Goal: Task Accomplishment & Management: Use online tool/utility

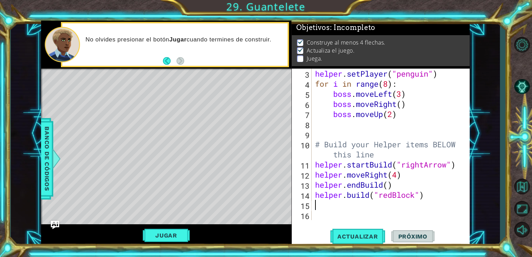
scroll to position [40, 0]
type textarea "he"
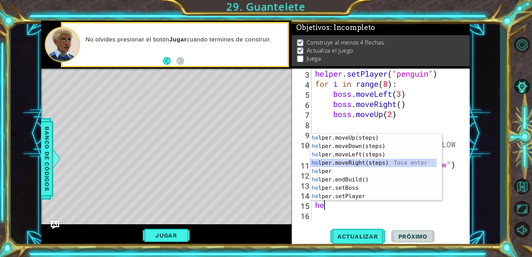
click at [348, 163] on div "he lper.moveUp(steps) Toca enter he lper.moveDown(steps) Toca enter he lper.mov…" at bounding box center [373, 176] width 126 height 84
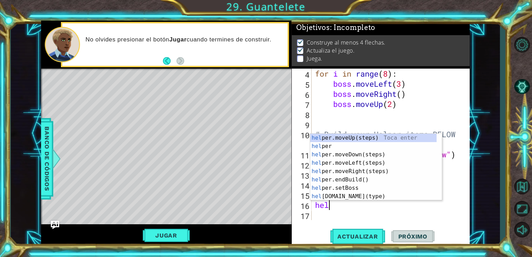
scroll to position [0, 0]
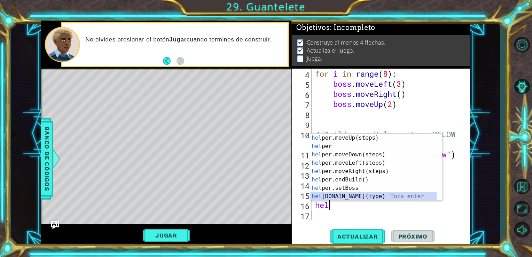
click at [351, 199] on div "hel per.moveUp(steps) Toca enter hel per Toca enter hel per.moveDown(steps) Toc…" at bounding box center [373, 176] width 126 height 84
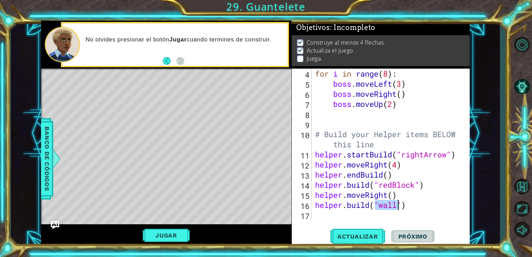
click at [393, 207] on div "for i in range ( 8 ) : boss . moveLeft ( 3 ) boss . moveRight ( ) boss . moveUp…" at bounding box center [388, 144] width 149 height 151
click at [396, 206] on div "for i in range ( 8 ) : boss . moveLeft ( 3 ) boss . moveRight ( ) boss . moveUp…" at bounding box center [390, 155] width 153 height 172
click at [396, 206] on div "for i in range ( 8 ) : boss . moveLeft ( 3 ) boss . moveRight ( ) boss . moveUp…" at bounding box center [388, 144] width 149 height 151
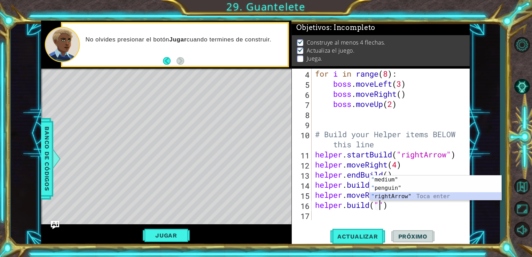
click at [395, 197] on div "" medium" Toca enter " penguin" Toca enter " rightArrow" Toca enter" at bounding box center [436, 197] width 132 height 42
type textarea "[DOMAIN_NAME]("rightArrow")"
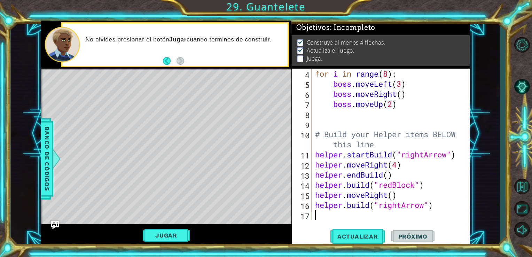
click at [353, 219] on div "for i in range ( 8 ) : boss . moveLeft ( 3 ) boss . moveRight ( ) boss . moveUp…" at bounding box center [390, 155] width 153 height 172
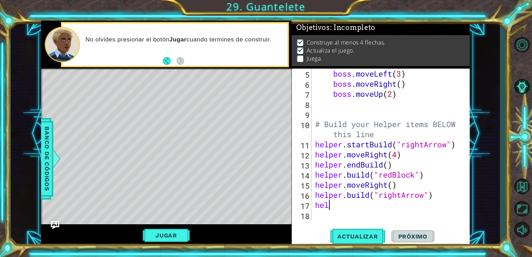
click at [333, 207] on div "boss . moveLeft ( 3 ) boss . moveRight ( ) boss . moveUp ( 2 ) # Build your Hel…" at bounding box center [390, 155] width 153 height 172
click at [398, 158] on div "boss . moveLeft ( 3 ) boss . moveRight ( ) boss . moveUp ( 2 ) # Build your Hel…" at bounding box center [390, 155] width 153 height 172
type textarea "helper.moveRight()"
click at [395, 154] on div "boss . moveLeft ( 3 ) boss . moveRight ( ) boss . moveUp ( 2 ) # Build your Hel…" at bounding box center [390, 155] width 153 height 172
type textarea "helper.moveRight()"
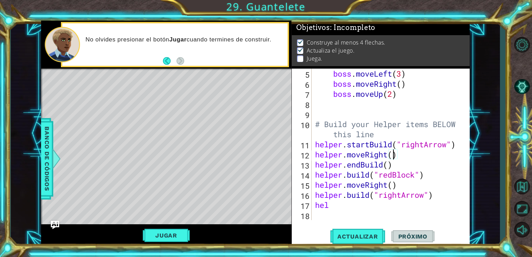
click at [393, 155] on div "boss . moveLeft ( 3 ) boss . moveRight ( ) boss . moveUp ( 2 ) # Build your Hel…" at bounding box center [390, 155] width 153 height 172
click at [353, 239] on span "Actualizar" at bounding box center [358, 236] width 55 height 7
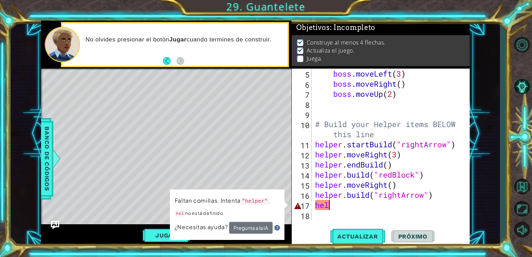
click at [358, 205] on div "boss . moveLeft ( 3 ) boss . moveRight ( ) boss . moveUp ( 2 ) # Build your Hel…" at bounding box center [390, 155] width 153 height 172
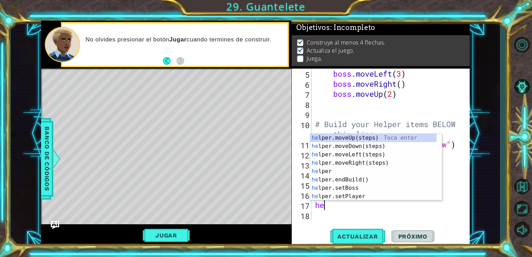
type textarea "h"
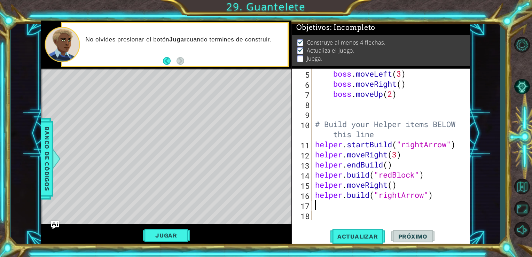
click at [401, 184] on div "boss . moveLeft ( 3 ) boss . moveRight ( ) boss . moveUp ( 2 ) # Build your Hel…" at bounding box center [390, 155] width 153 height 172
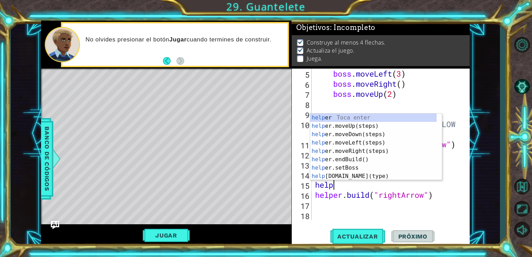
type textarea "h"
type textarea "[DOMAIN_NAME]("redBlock")"
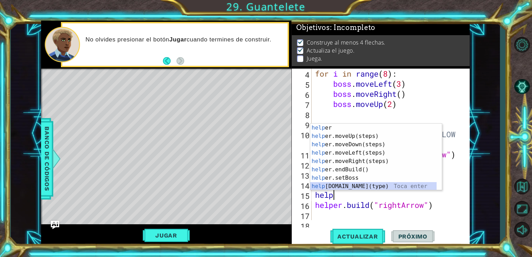
click at [355, 186] on div "help [PERSON_NAME] enter help er.moveUp(steps) Toca enter help er.moveDown(step…" at bounding box center [373, 166] width 126 height 84
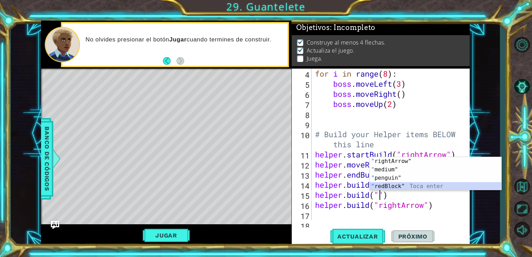
click at [385, 188] on div "" rightArrow" Toca enter " medium" Toca enter " penguin" Toca enter " redBlock"…" at bounding box center [436, 182] width 132 height 50
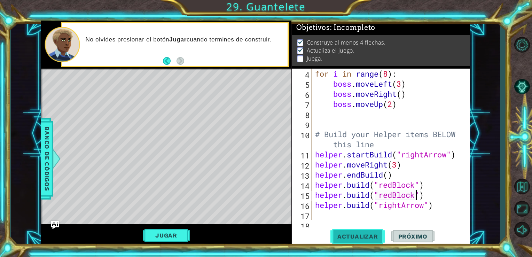
type textarea "[DOMAIN_NAME]("redBlock")"
click at [357, 232] on button "Actualizar" at bounding box center [358, 236] width 55 height 18
drag, startPoint x: 435, startPoint y: 210, endPoint x: 333, endPoint y: 212, distance: 101.7
click at [333, 212] on div "for i in range ( 8 ) : boss . moveLeft ( 3 ) boss . moveRight ( ) boss . moveUp…" at bounding box center [390, 155] width 153 height 172
click at [434, 206] on div "for i in range ( 8 ) : boss . moveLeft ( 3 ) boss . moveRight ( ) boss . moveUp…" at bounding box center [390, 155] width 153 height 172
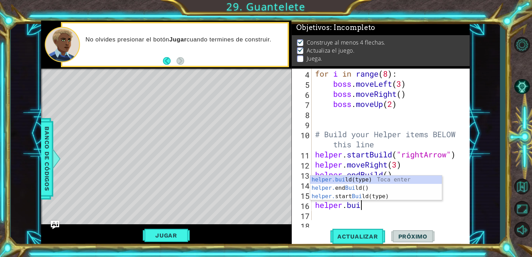
type textarea "h"
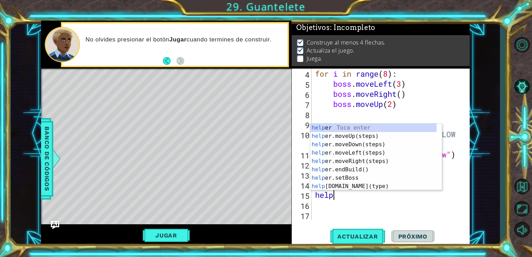
type textarea "h"
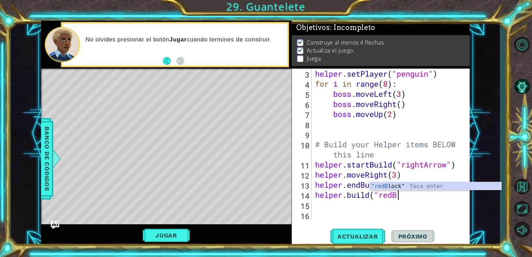
scroll to position [40, 0]
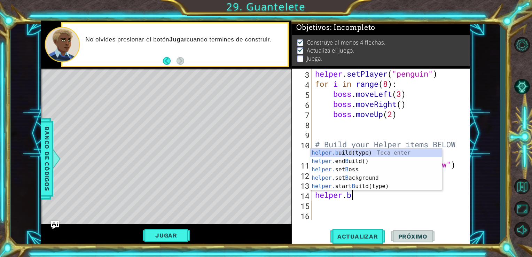
type textarea "h"
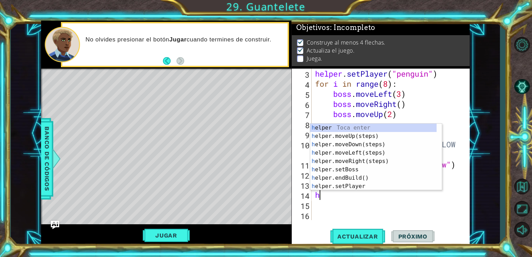
scroll to position [30, 0]
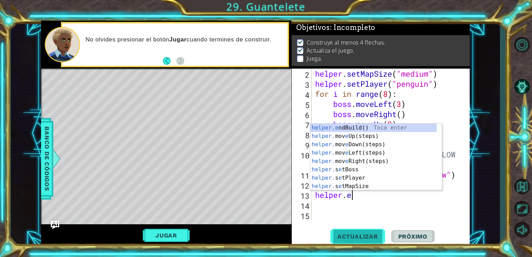
type textarea "h"
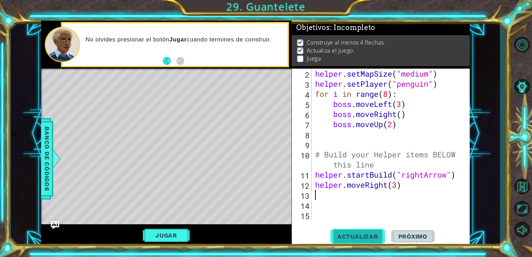
scroll to position [20, 0]
type textarea "helper.moveRigh"
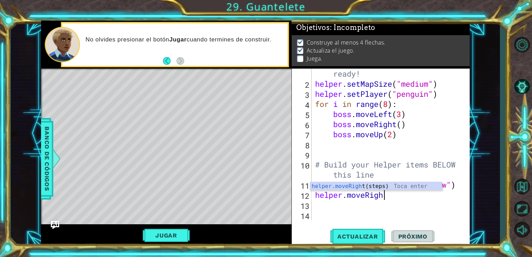
click at [348, 190] on div "helper.moveRigh t(steps) Toca enter" at bounding box center [376, 194] width 132 height 25
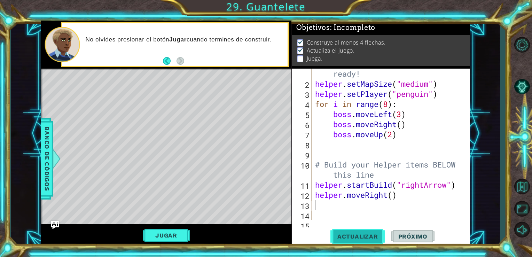
click at [362, 227] on button "Actualizar" at bounding box center [358, 236] width 55 height 18
click at [394, 197] on div "# Don't touch the boss code until [PERSON_NAME] says you're ready! helper . set…" at bounding box center [390, 144] width 153 height 192
click at [344, 239] on span "Actualizar" at bounding box center [358, 236] width 55 height 7
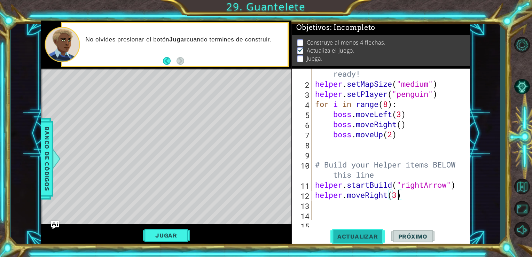
type textarea "helper.moveRight(3)"
click at [361, 231] on button "Actualizar" at bounding box center [358, 236] width 55 height 18
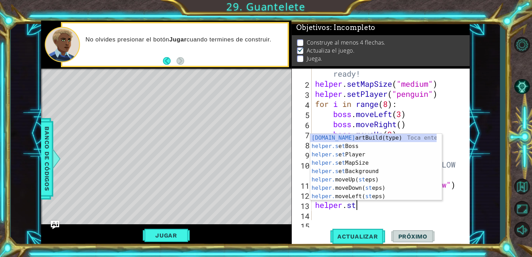
scroll to position [0, 1]
click at [358, 140] on div "[DOMAIN_NAME] artBuild(type) Toca enter helper.s e t Boss Toca enter helper.s e…" at bounding box center [373, 176] width 126 height 84
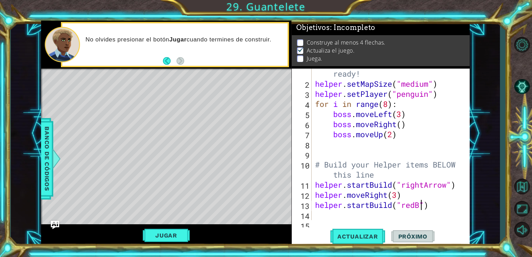
scroll to position [0, 5]
type textarea "helper.startBuild("redBlock")"
click at [434, 219] on div "# Don't touch the boss code until [PERSON_NAME] says you're ready! helper . set…" at bounding box center [390, 144] width 153 height 192
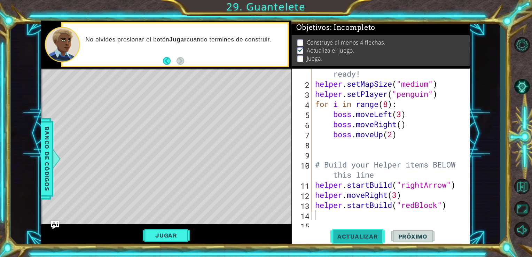
click at [357, 240] on span "Actualizar" at bounding box center [358, 236] width 55 height 7
click at [316, 205] on div "# Don't touch the boss code until [PERSON_NAME] says you're ready! helper . set…" at bounding box center [390, 144] width 153 height 192
type textarea "helper.startBuild("redBlock")"
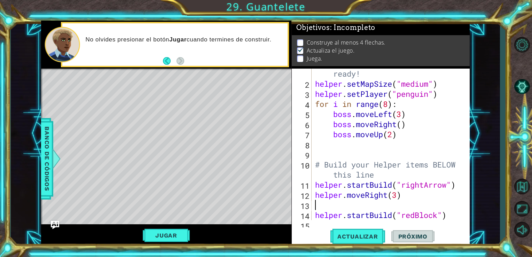
click at [316, 205] on div "# Don't touch the boss code until [PERSON_NAME] says you're ready! helper . set…" at bounding box center [390, 144] width 153 height 192
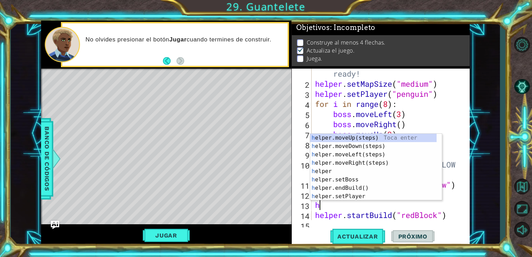
type textarea "he"
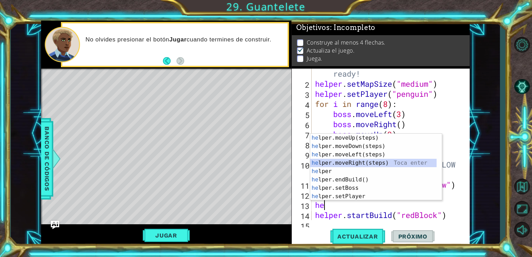
click at [361, 163] on div "he lper.moveUp(steps) Toca enter he lper.moveDown(steps) Toca enter he lper.mov…" at bounding box center [373, 176] width 126 height 84
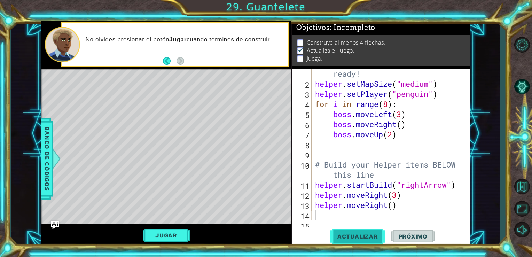
click at [359, 228] on button "Actualizar" at bounding box center [358, 236] width 55 height 18
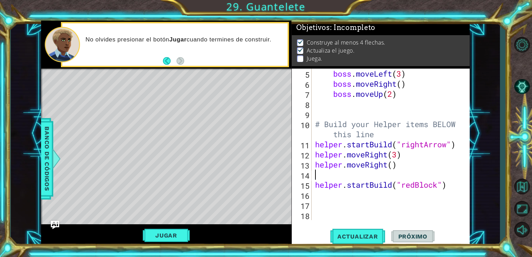
scroll to position [60, 0]
type textarea "helper.moveRight()"
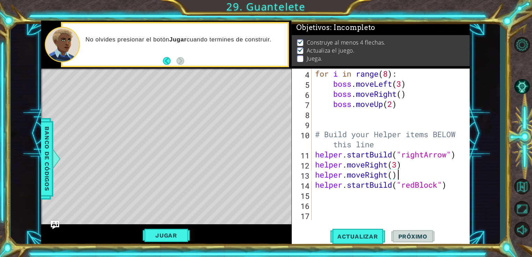
scroll to position [50, 0]
click at [340, 195] on div "for i in range ( 8 ) : boss . moveLeft ( 3 ) boss . moveRight ( ) boss . moveUp…" at bounding box center [390, 155] width 153 height 172
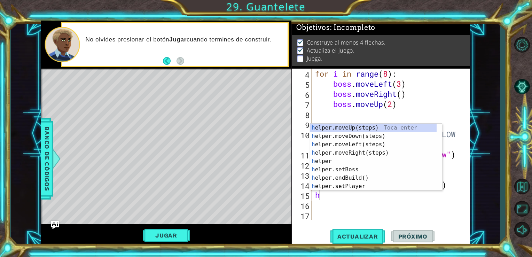
type textarea "he"
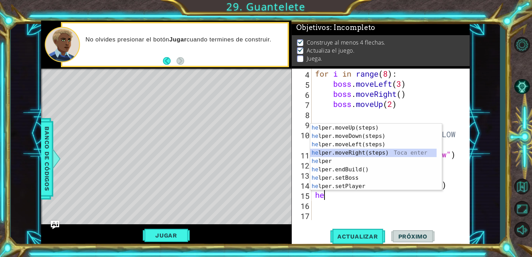
click at [368, 150] on div "he lper.moveUp(steps) Toca enter he lper.moveDown(steps) Toca enter he lper.mov…" at bounding box center [373, 166] width 126 height 84
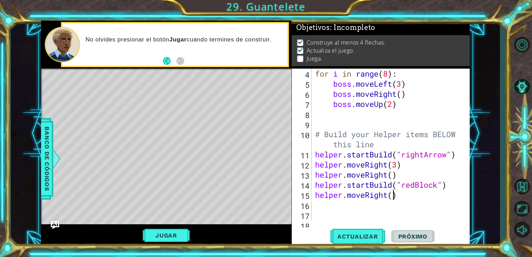
click at [394, 199] on div "for i in range ( 8 ) : boss . moveLeft ( 3 ) boss . moveRight ( ) boss . moveUp…" at bounding box center [390, 155] width 153 height 172
type textarea "helper.moveRight(2)"
click at [332, 205] on div "for i in range ( 8 ) : boss . moveLeft ( 3 ) boss . moveRight ( ) boss . moveUp…" at bounding box center [390, 155] width 153 height 172
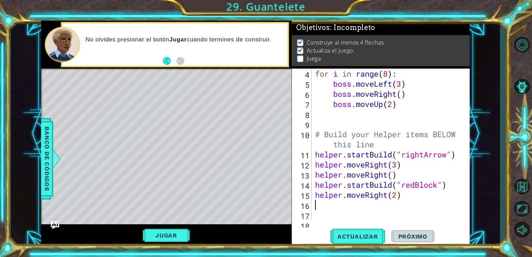
type textarea "he"
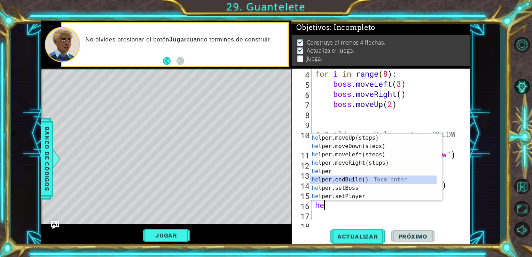
click at [360, 182] on div "he lper.moveUp(steps) Toca enter he lper.moveDown(steps) Toca enter he lper.mov…" at bounding box center [373, 176] width 126 height 84
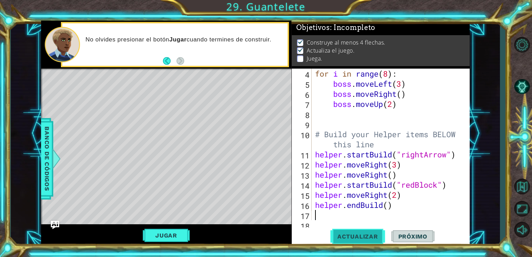
click at [370, 236] on span "Actualizar" at bounding box center [358, 236] width 55 height 7
click at [397, 196] on div "for i in range ( 8 ) : boss . moveLeft ( 3 ) boss . moveRight ( ) boss . moveUp…" at bounding box center [390, 155] width 153 height 172
type textarea "helper.moveRight()"
click at [362, 233] on span "Actualizar" at bounding box center [358, 236] width 55 height 7
click at [350, 217] on div "for i in range ( 8 ) : boss . moveLeft ( 3 ) boss . moveRight ( ) boss . moveUp…" at bounding box center [390, 155] width 153 height 172
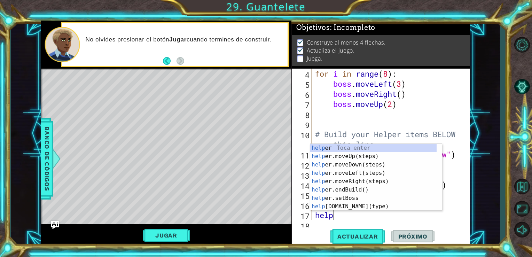
scroll to position [0, 0]
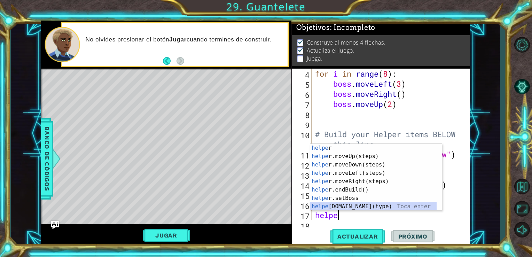
click at [345, 205] on div "helpe r Toca enter helpe r.moveUp(steps) Toca enter helpe r.moveDown(steps) Toc…" at bounding box center [373, 186] width 126 height 84
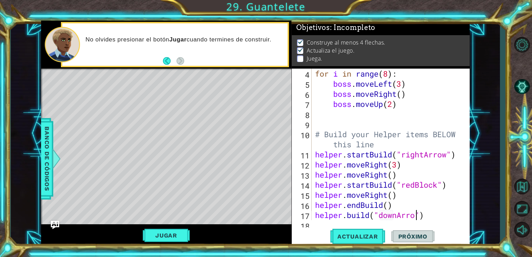
scroll to position [0, 5]
click at [364, 236] on span "Actualizar" at bounding box center [358, 236] width 55 height 7
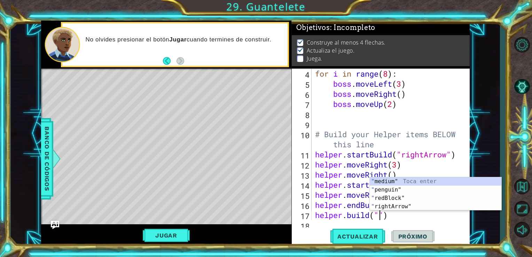
scroll to position [0, 3]
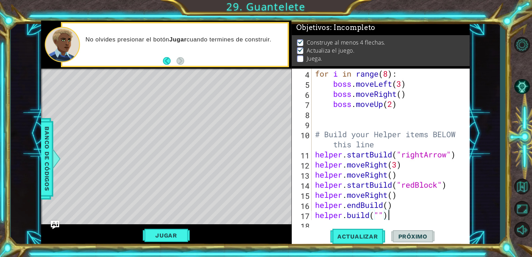
click at [396, 218] on div "for i in range ( 8 ) : boss . moveLeft ( 3 ) boss . moveRight ( ) boss . moveUp…" at bounding box center [390, 155] width 153 height 172
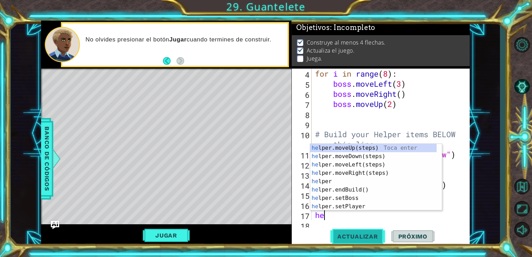
scroll to position [0, 0]
type textarea "h"
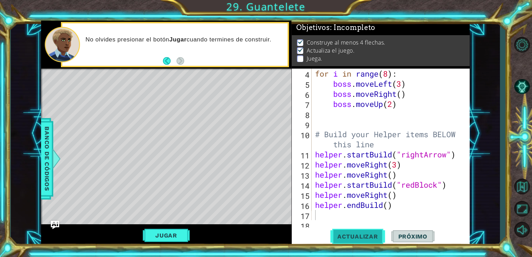
click at [356, 237] on span "Actualizar" at bounding box center [358, 236] width 55 height 7
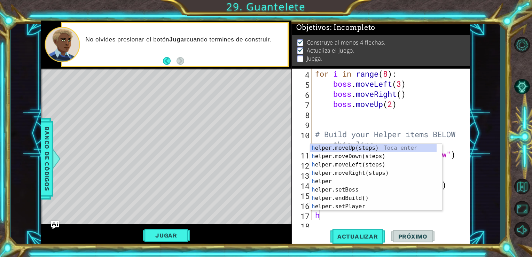
type textarea "he"
click at [362, 174] on div "he lper.moveUp(steps) Toca enter he lper.moveDown(steps) Toca enter he lper.mov…" at bounding box center [373, 186] width 126 height 84
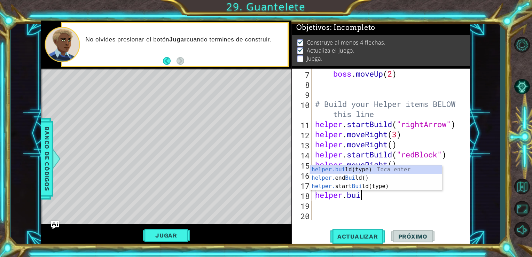
scroll to position [0, 1]
click at [366, 168] on div "helper.[PERSON_NAME](type) Toca enter helper. end [PERSON_NAME]() Toca enter he…" at bounding box center [376, 186] width 132 height 42
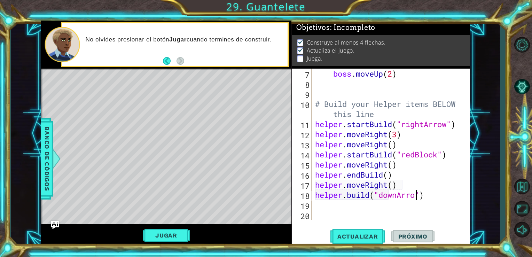
scroll to position [0, 5]
type textarea "[DOMAIN_NAME]("downArrow")"
click at [359, 241] on button "Actualizar" at bounding box center [358, 236] width 55 height 18
click at [334, 210] on div "boss . moveUp ( 2 ) # Build your Helper items BELOW this line helper . startBui…" at bounding box center [390, 155] width 153 height 172
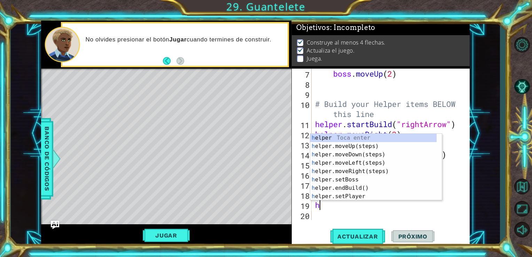
type textarea "he"
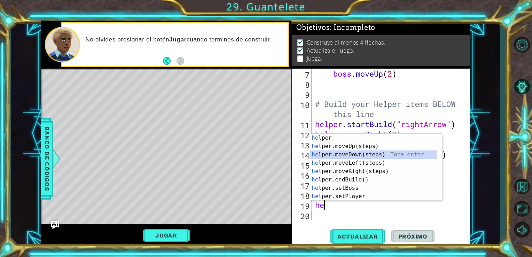
click at [349, 154] on div "he lper Toca enter he lper.moveUp(steps) Toca enter he lper.moveDown(steps) Toc…" at bounding box center [373, 176] width 126 height 84
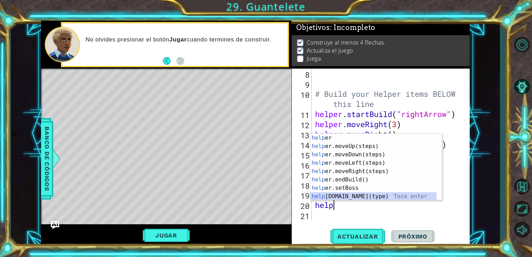
click at [348, 195] on div "help [PERSON_NAME] enter help er.moveUp(steps) Toca enter help er.moveDown(step…" at bounding box center [373, 176] width 126 height 84
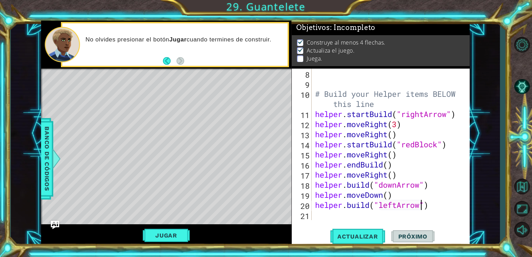
scroll to position [0, 5]
type textarea "[DOMAIN_NAME]("leftArrow")"
click at [363, 232] on button "Actualizar" at bounding box center [358, 236] width 55 height 18
click at [328, 218] on div "# Build your Helper items BELOW this line helper . startBuild ( "rightArrow" ) …" at bounding box center [390, 155] width 153 height 172
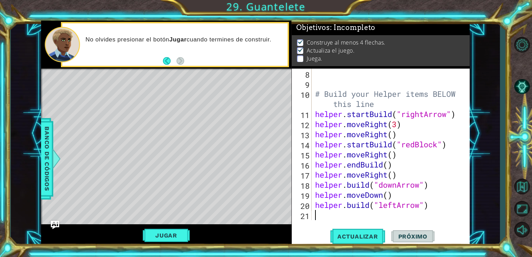
type textarea "he"
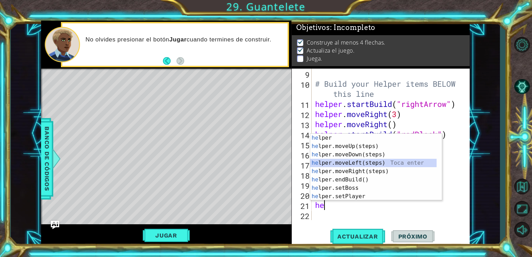
click at [351, 160] on div "he lper Toca enter he lper.moveUp(steps) Toca enter he lper.moveDown(steps) Toc…" at bounding box center [373, 176] width 126 height 84
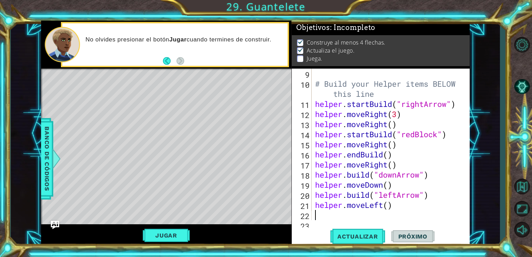
scroll to position [111, 0]
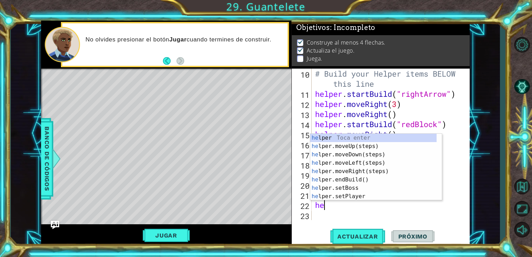
type textarea "he"
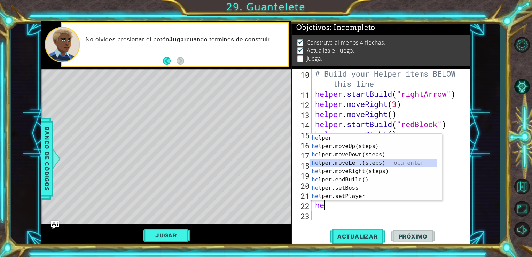
click at [331, 165] on div "he lper Toca enter he lper.moveUp(steps) Toca enter he lper.moveDown(steps) Toc…" at bounding box center [373, 176] width 126 height 84
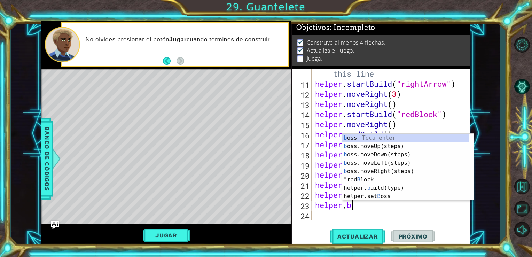
scroll to position [0, 1]
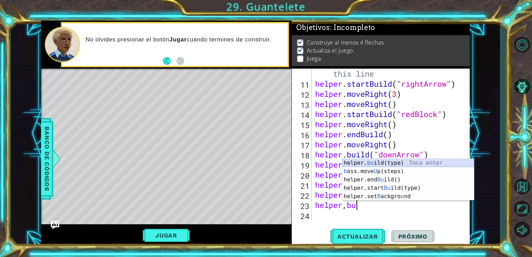
click at [395, 164] on div "helper. bu ild(type) Toca enter b oss.move U p(steps) Toca enter helper.end Bu …" at bounding box center [408, 188] width 132 height 59
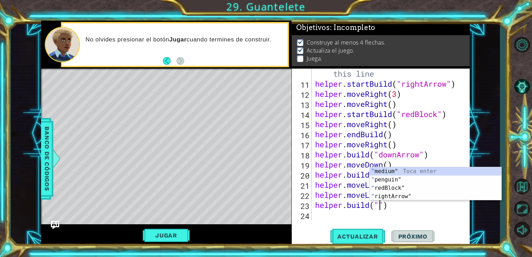
scroll to position [0, 3]
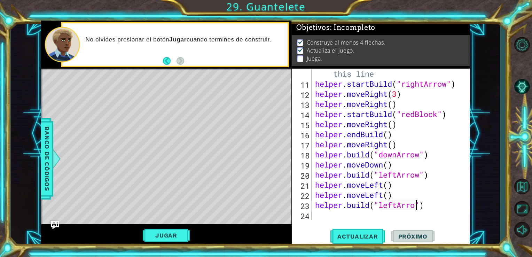
type textarea "[DOMAIN_NAME]("leftArrow")"
click at [370, 211] on div "# Build your Helper items BELOW this line helper . startBuild ( "rightArrow" ) …" at bounding box center [390, 150] width 153 height 182
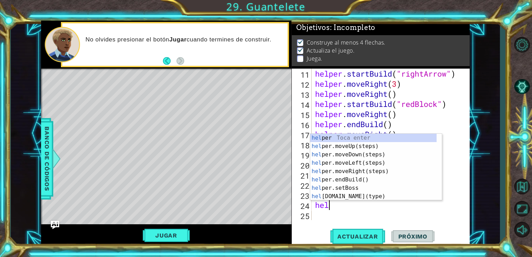
scroll to position [0, 0]
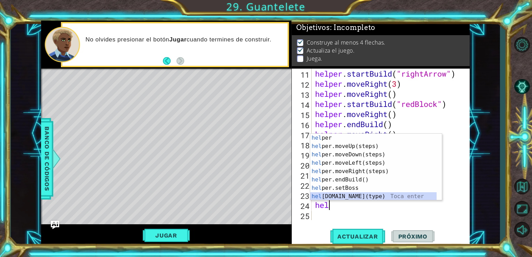
click at [359, 193] on div "hel per Toca enter hel per.moveUp(steps) Toca enter hel per.moveDown(steps) Toc…" at bounding box center [373, 176] width 126 height 84
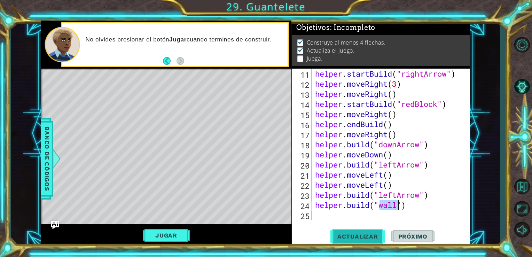
click at [355, 238] on span "Actualizar" at bounding box center [358, 236] width 55 height 7
click at [417, 205] on div "helper . startBuild ( "rightArrow" ) helper . moveRight ( 3 ) helper . moveRigh…" at bounding box center [390, 155] width 153 height 172
click at [230, 109] on div "Level Map" at bounding box center [202, 171] width 322 height 205
click at [254, 110] on div "Level Map" at bounding box center [202, 171] width 322 height 205
click at [420, 198] on div "helper . startBuild ( "rightArrow" ) helper . moveRight ( 3 ) helper . moveRigh…" at bounding box center [390, 155] width 153 height 172
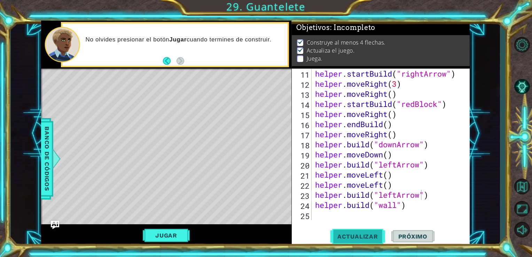
click at [362, 242] on button "Actualizar" at bounding box center [358, 236] width 55 height 18
click at [412, 205] on div "helper . startBuild ( "rightArrow" ) helper . moveRight ( 3 ) helper . moveRigh…" at bounding box center [390, 155] width 153 height 172
type textarea "[DOMAIN_NAME]("wall")"
click at [314, 206] on div "helper . startBuild ( "rightArrow" ) helper . moveRight ( 3 ) helper . moveRigh…" at bounding box center [390, 155] width 153 height 172
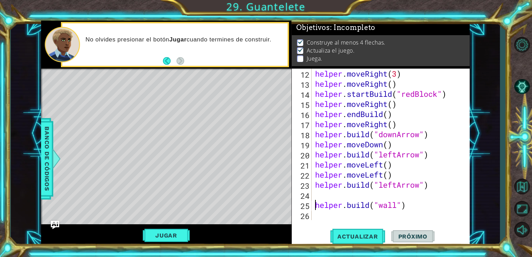
scroll to position [141, 0]
click at [323, 193] on div "helper . moveRight ( 3 ) helper . moveRight ( ) helper . startBuild ( "redBlock…" at bounding box center [390, 155] width 153 height 172
type textarea "he"
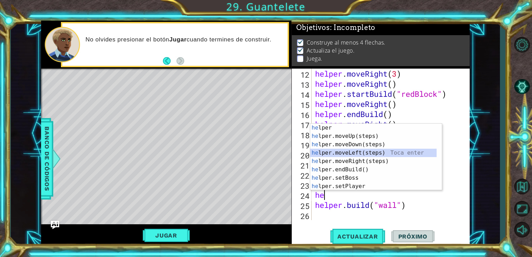
click at [355, 151] on div "he lper Toca enter he lper.moveUp(steps) Toca enter he lper.moveDown(steps) Toc…" at bounding box center [373, 166] width 126 height 84
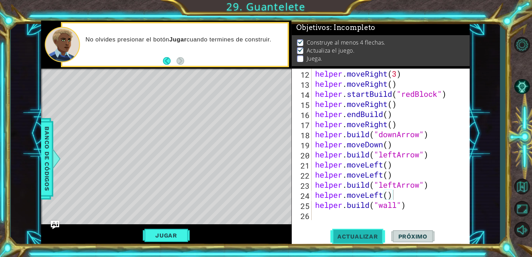
click at [353, 238] on span "Actualizar" at bounding box center [358, 236] width 55 height 7
click at [402, 206] on div "helper . moveRight ( 3 ) helper . moveRight ( ) helper . startBuild ( "redBlock…" at bounding box center [390, 155] width 153 height 172
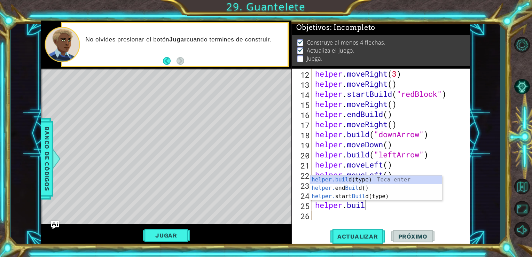
type textarea "h"
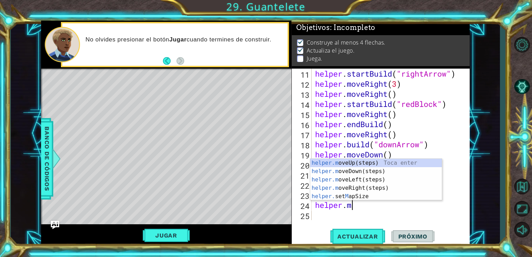
scroll to position [131, 0]
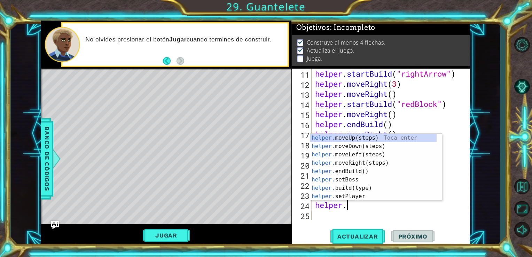
type textarea "h"
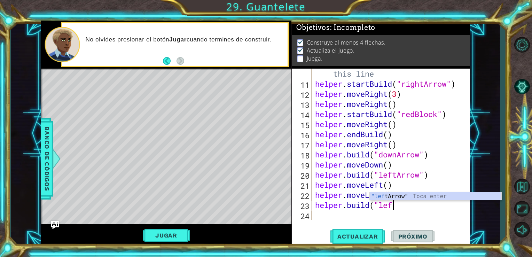
scroll to position [121, 0]
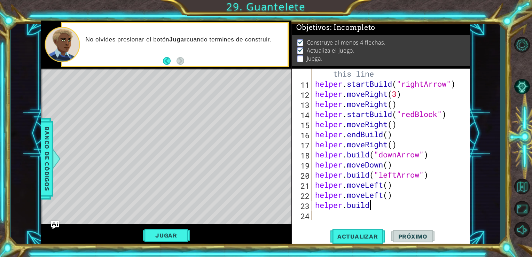
click at [402, 206] on div "# Build your Helper items BELOW this line helper . startBuild ( "rightArrow" ) …" at bounding box center [390, 150] width 153 height 182
click at [361, 236] on span "Actualizar" at bounding box center [358, 236] width 55 height 7
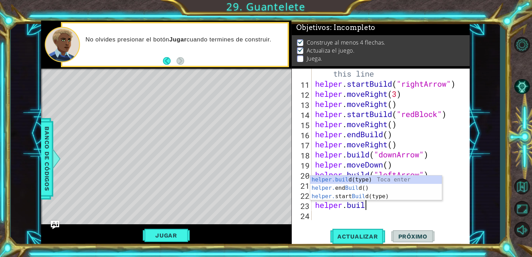
type textarea "h"
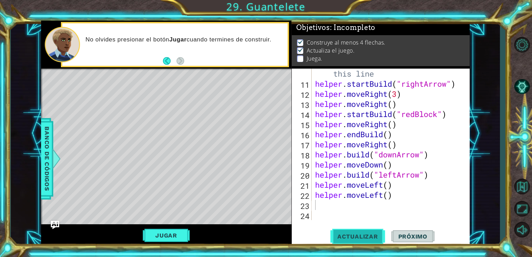
click at [360, 231] on button "Actualizar" at bounding box center [358, 236] width 55 height 18
click at [400, 198] on div "# Build your Helper items BELOW this line helper . startBuild ( "rightArrow" ) …" at bounding box center [390, 150] width 153 height 182
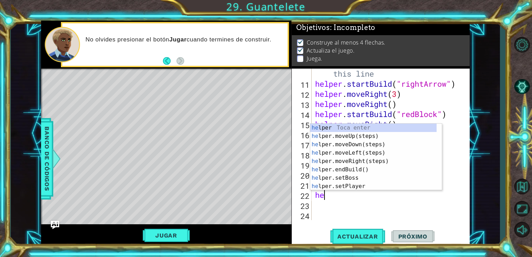
type textarea "h"
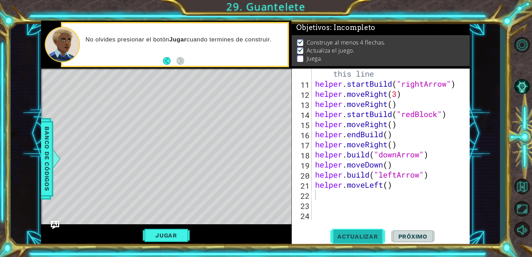
click at [362, 239] on span "Actualizar" at bounding box center [358, 236] width 55 height 7
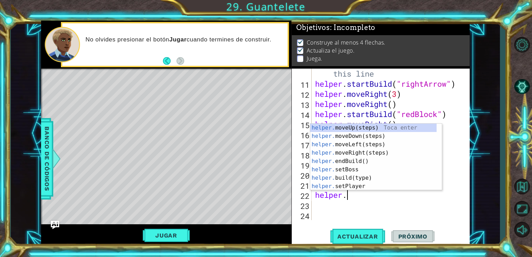
scroll to position [0, 1]
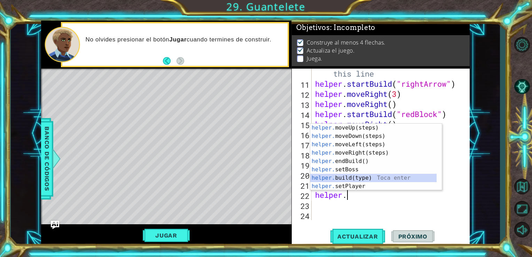
click at [352, 181] on div "helper. moveUp(steps) Toca enter helper. moveDown(steps) Toca enter helper. mov…" at bounding box center [373, 166] width 126 height 84
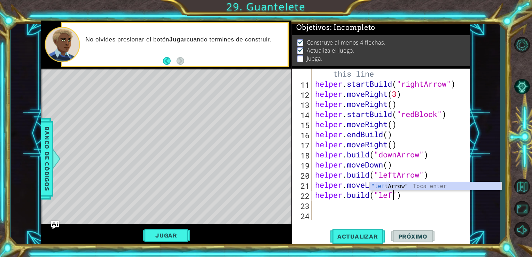
scroll to position [0, 3]
click at [394, 189] on div ""left Arrow" Toca enter" at bounding box center [436, 194] width 132 height 25
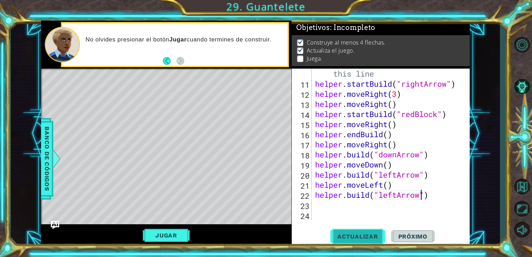
type textarea "[DOMAIN_NAME]("leftArrow")"
click at [355, 232] on button "Actualizar" at bounding box center [358, 236] width 55 height 18
click at [327, 208] on div "# Build your Helper items BELOW this line helper . startBuild ( "rightArrow" ) …" at bounding box center [390, 150] width 153 height 182
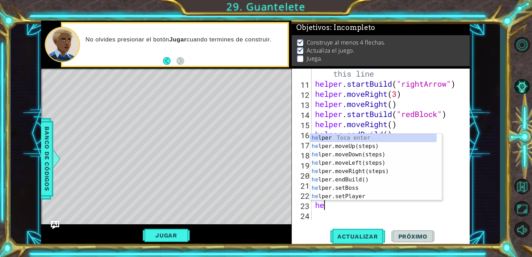
type textarea "he"
